Goal: Find specific page/section: Find specific page/section

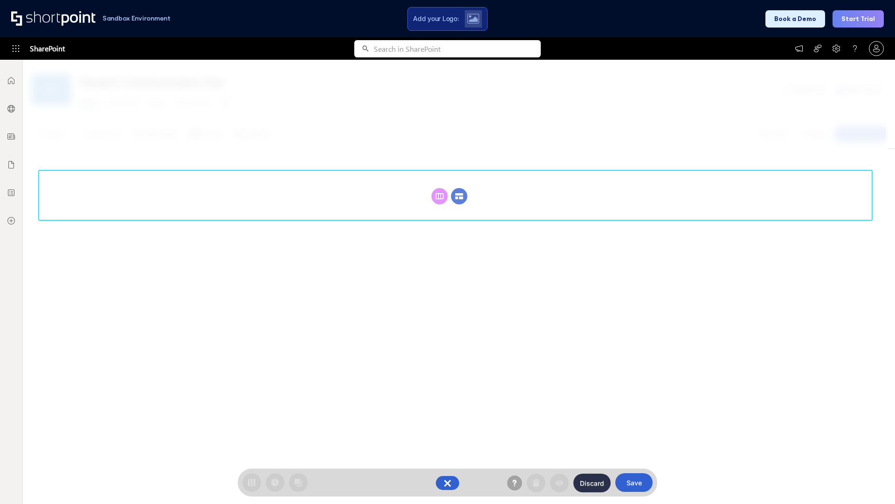
click at [459, 196] on circle at bounding box center [459, 196] width 16 height 16
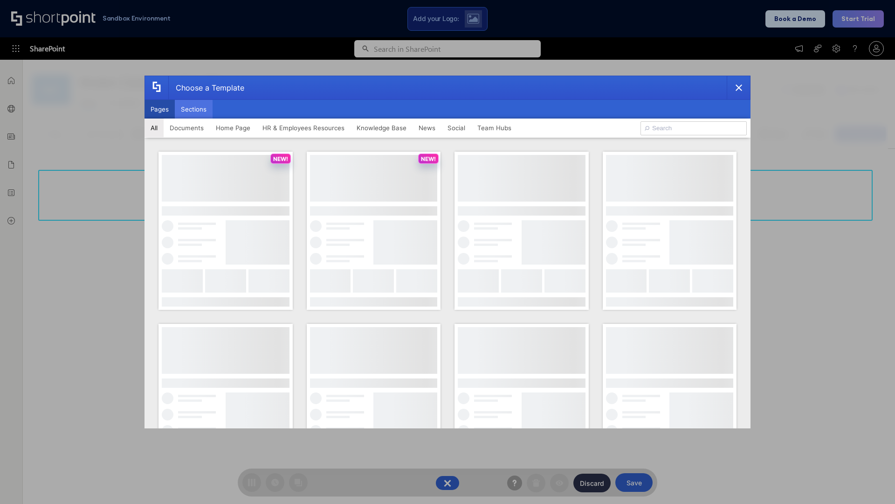
click at [194, 109] on button "Sections" at bounding box center [194, 109] width 38 height 19
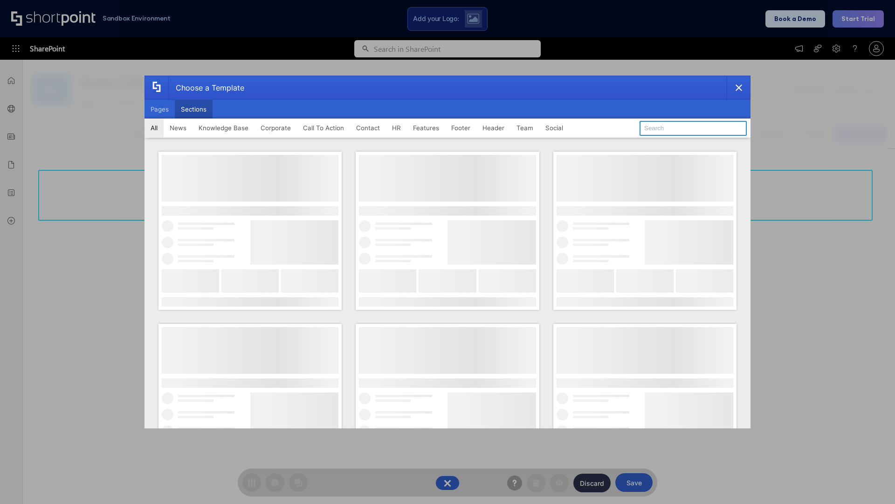
type input "Knowledge Base 3"
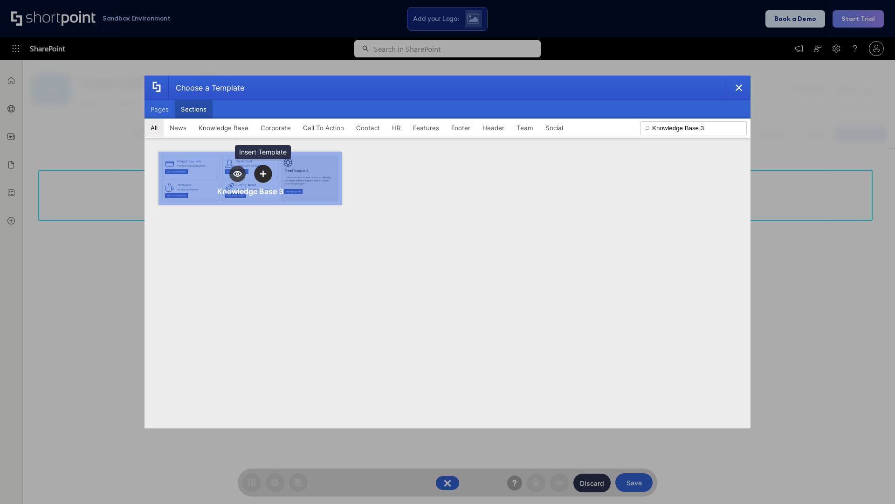
click at [263, 174] on icon "template selector" at bounding box center [263, 173] width 7 height 7
